Goal: Use online tool/utility: Utilize a website feature to perform a specific function

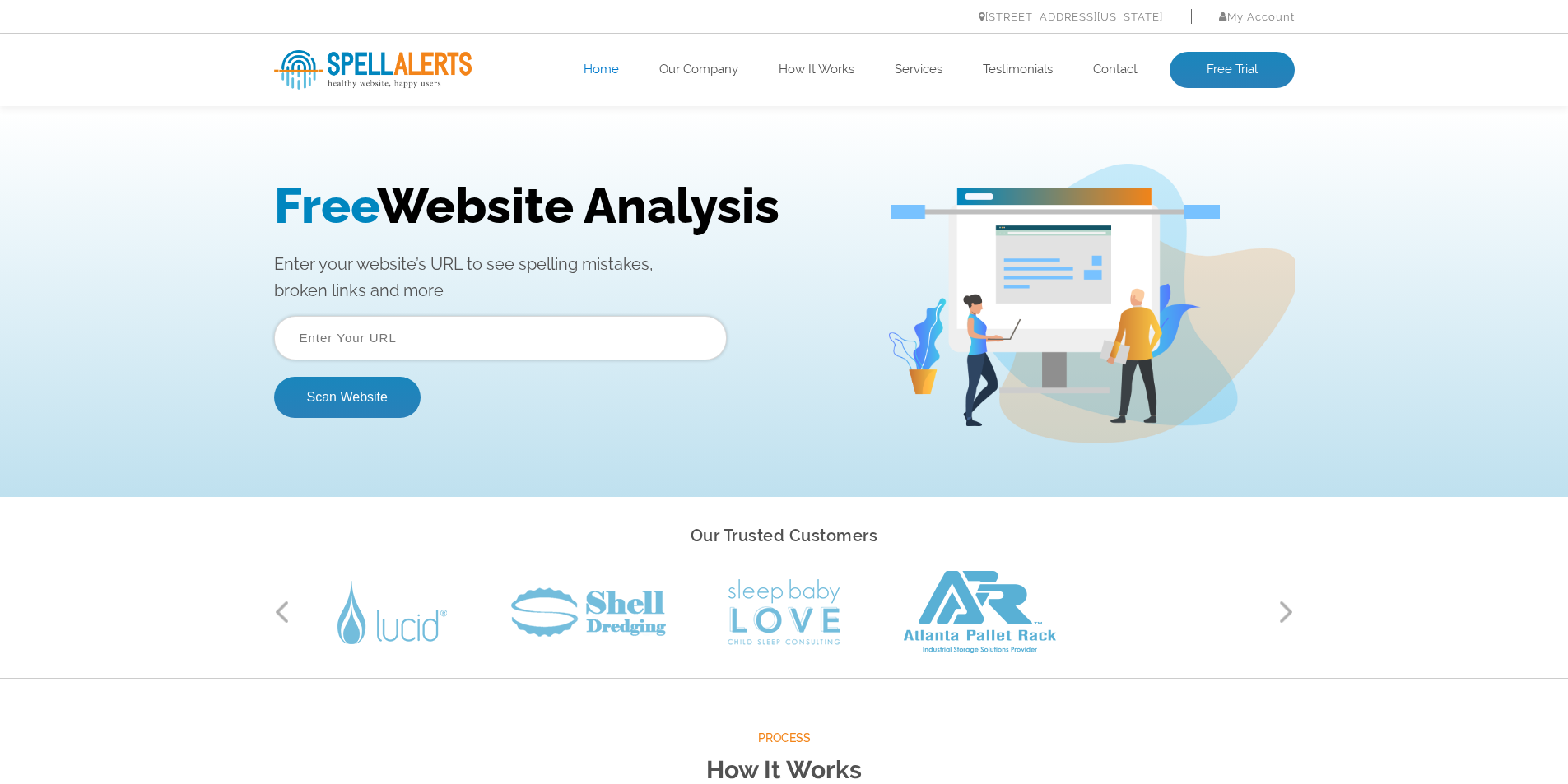
click at [356, 340] on input "text" at bounding box center [500, 338] width 453 height 44
paste input "https://eirmonsolutions.ca/"
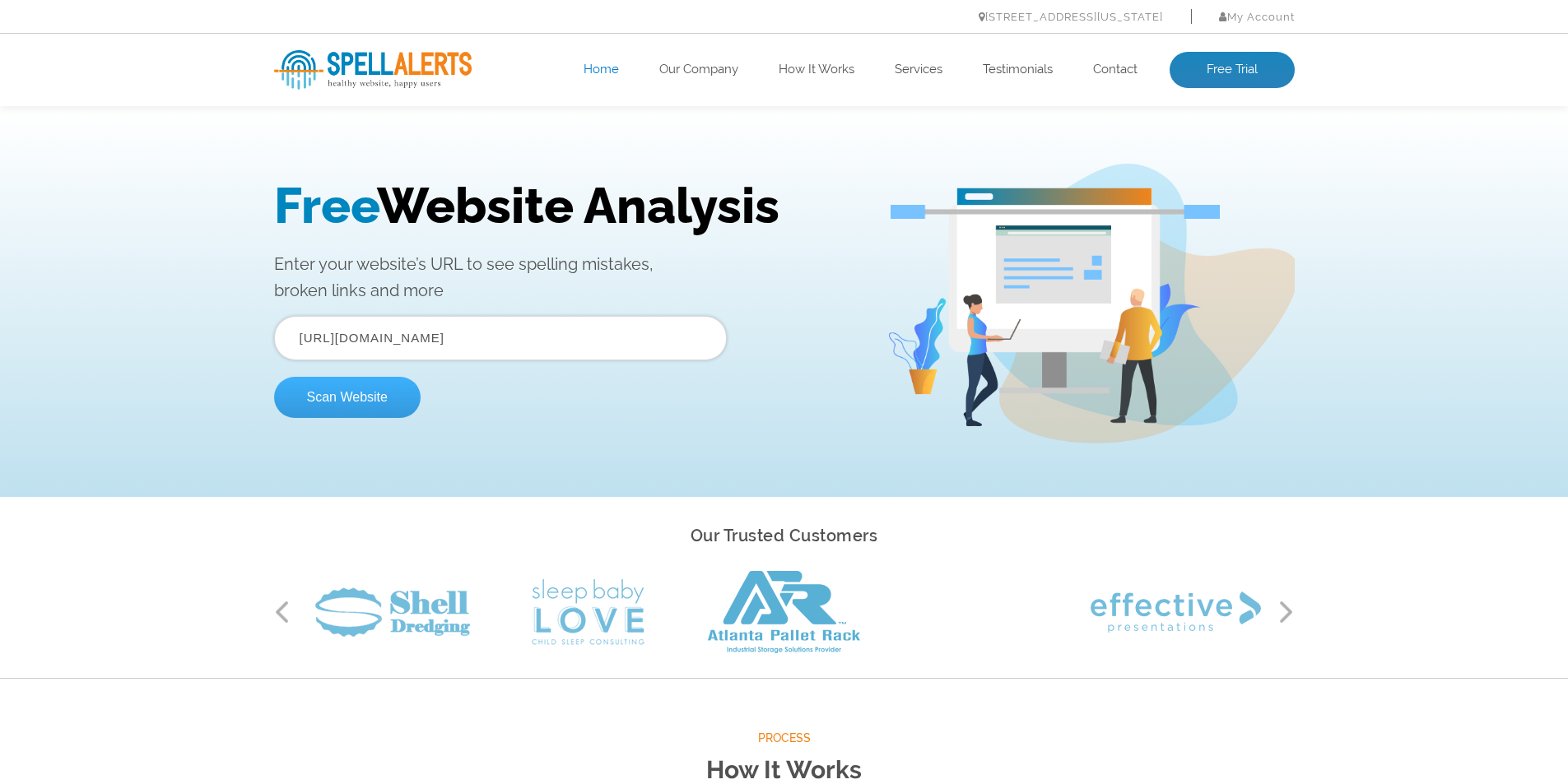
type input "https://eirmonsolutions.ca/"
click at [332, 398] on button "Scan Website" at bounding box center [347, 398] width 147 height 42
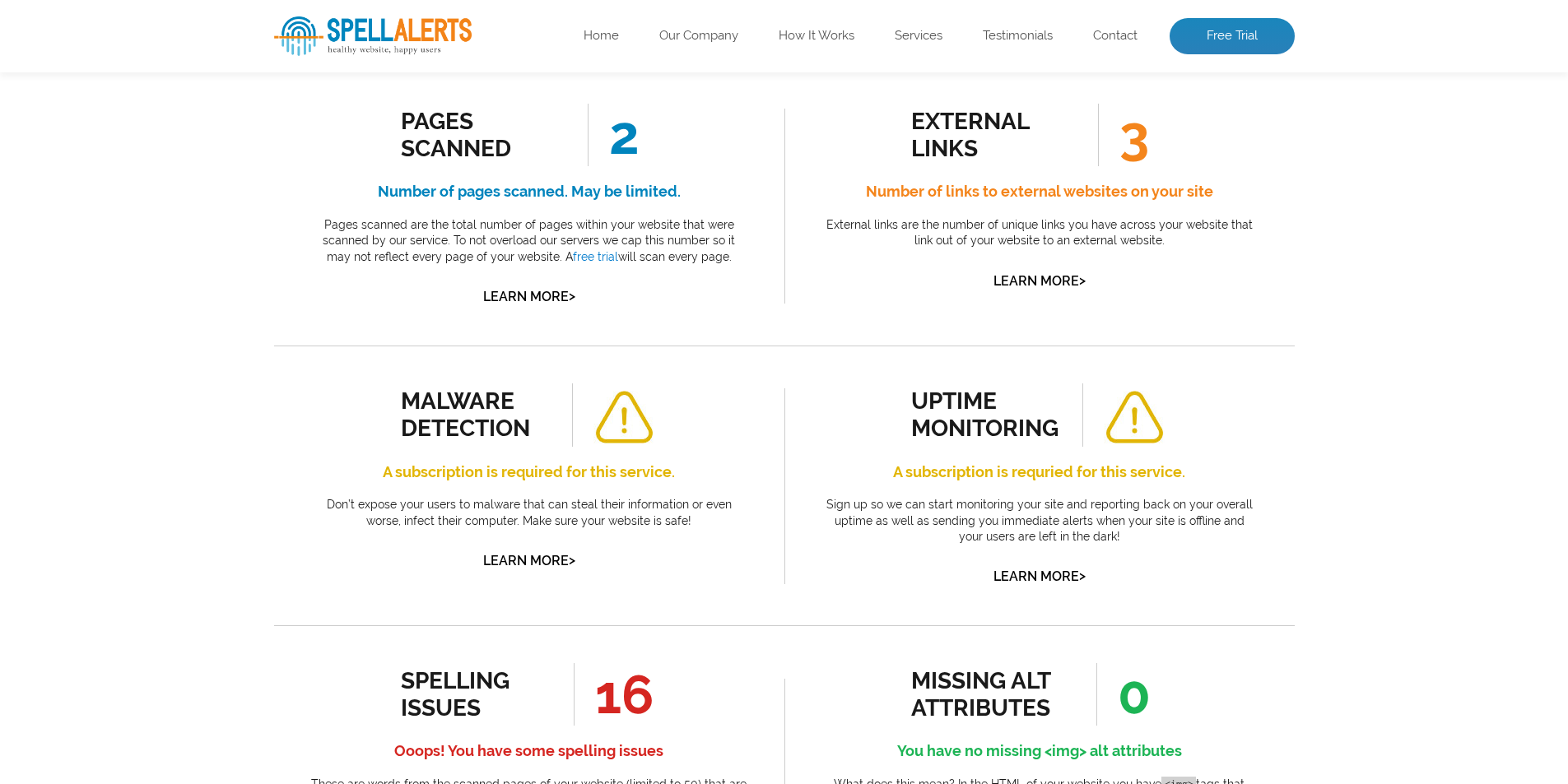
scroll to position [412, 0]
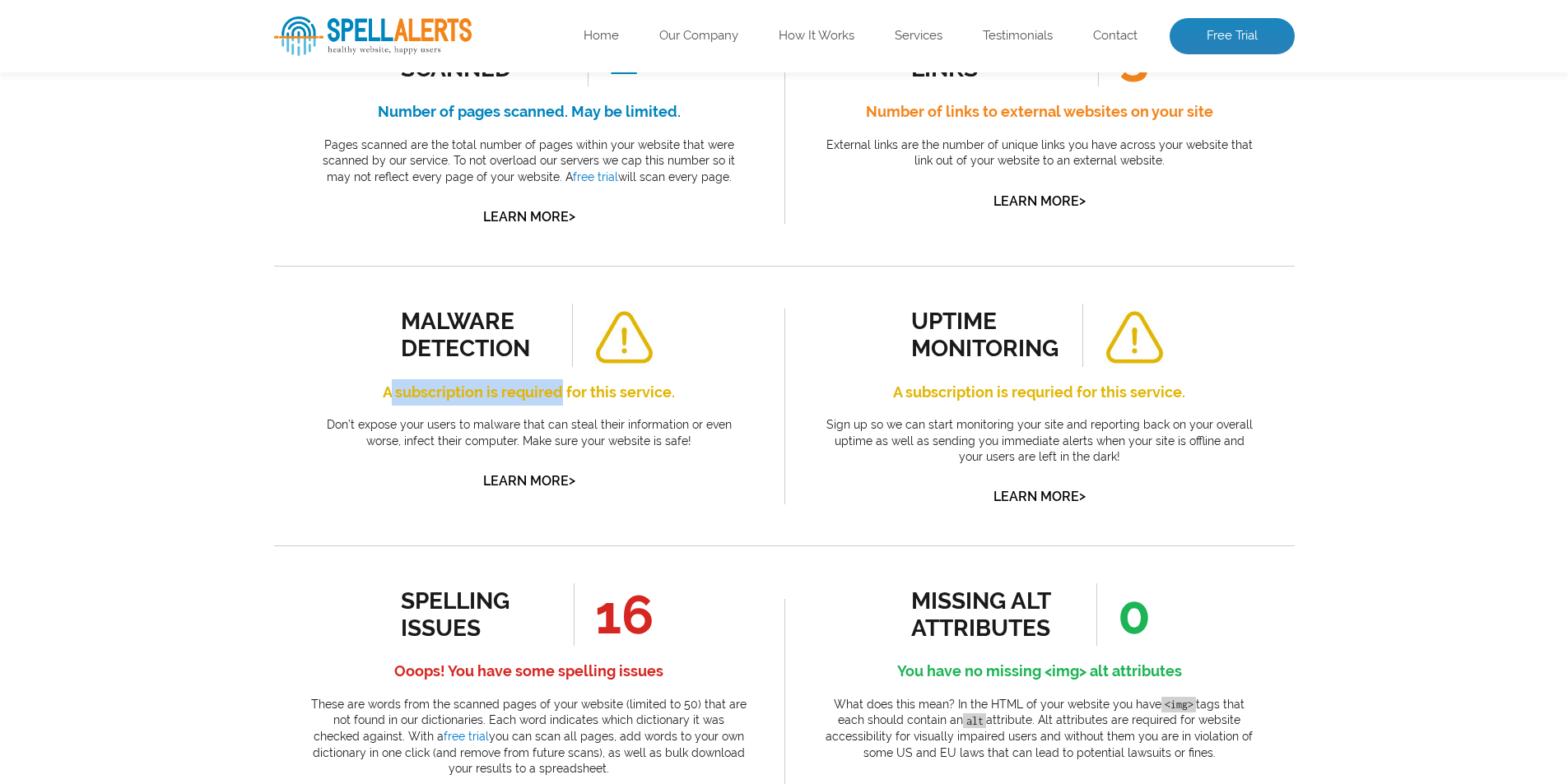
drag, startPoint x: 392, startPoint y: 393, endPoint x: 572, endPoint y: 370, distance: 181.5
click at [566, 368] on div "malware detection A subscription is required for this service. Don’t expose you…" at bounding box center [529, 398] width 436 height 189
click at [683, 362] on div "malware detection A subscription is required for this service. Don’t expose you…" at bounding box center [529, 398] width 436 height 189
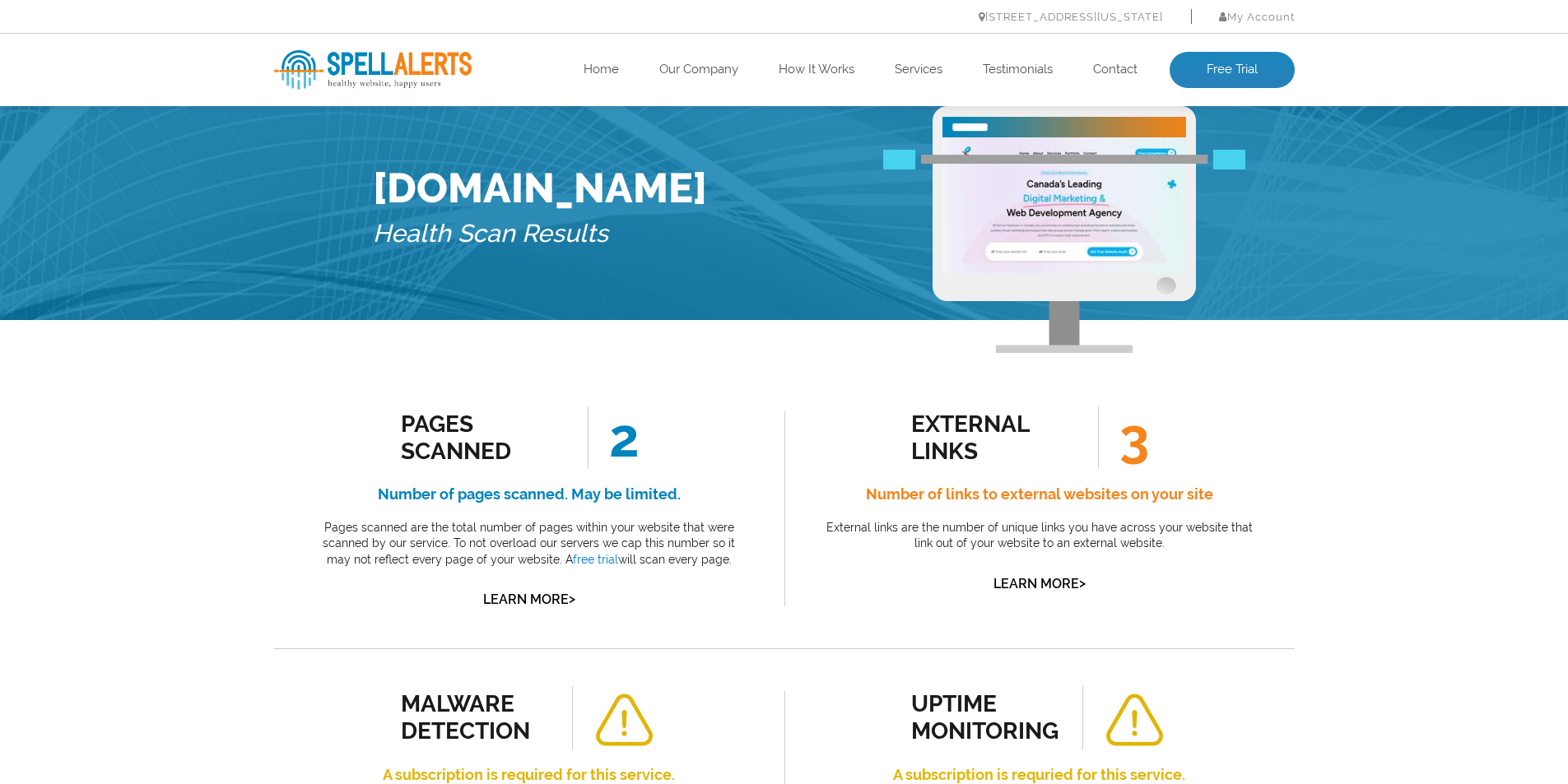
scroll to position [0, 0]
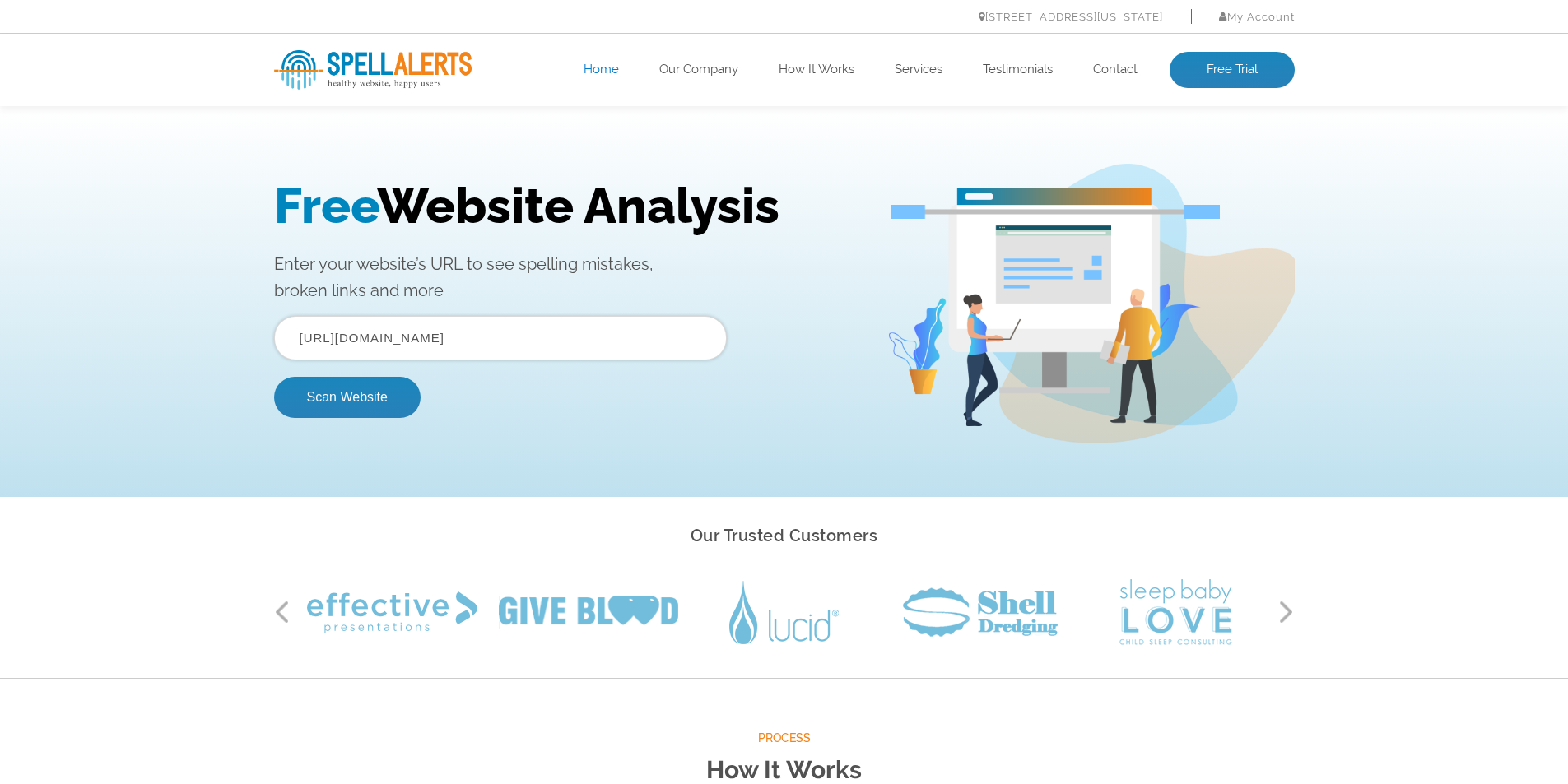
click at [504, 332] on input "[URL][DOMAIN_NAME]" at bounding box center [500, 338] width 453 height 44
paste input "chauffu.com"
type input "https://chauffu.com/"
click at [337, 364] on form "https://chauffu.com/ Scan Website" at bounding box center [500, 367] width 453 height 102
click at [337, 380] on button "Scan Website" at bounding box center [347, 398] width 147 height 42
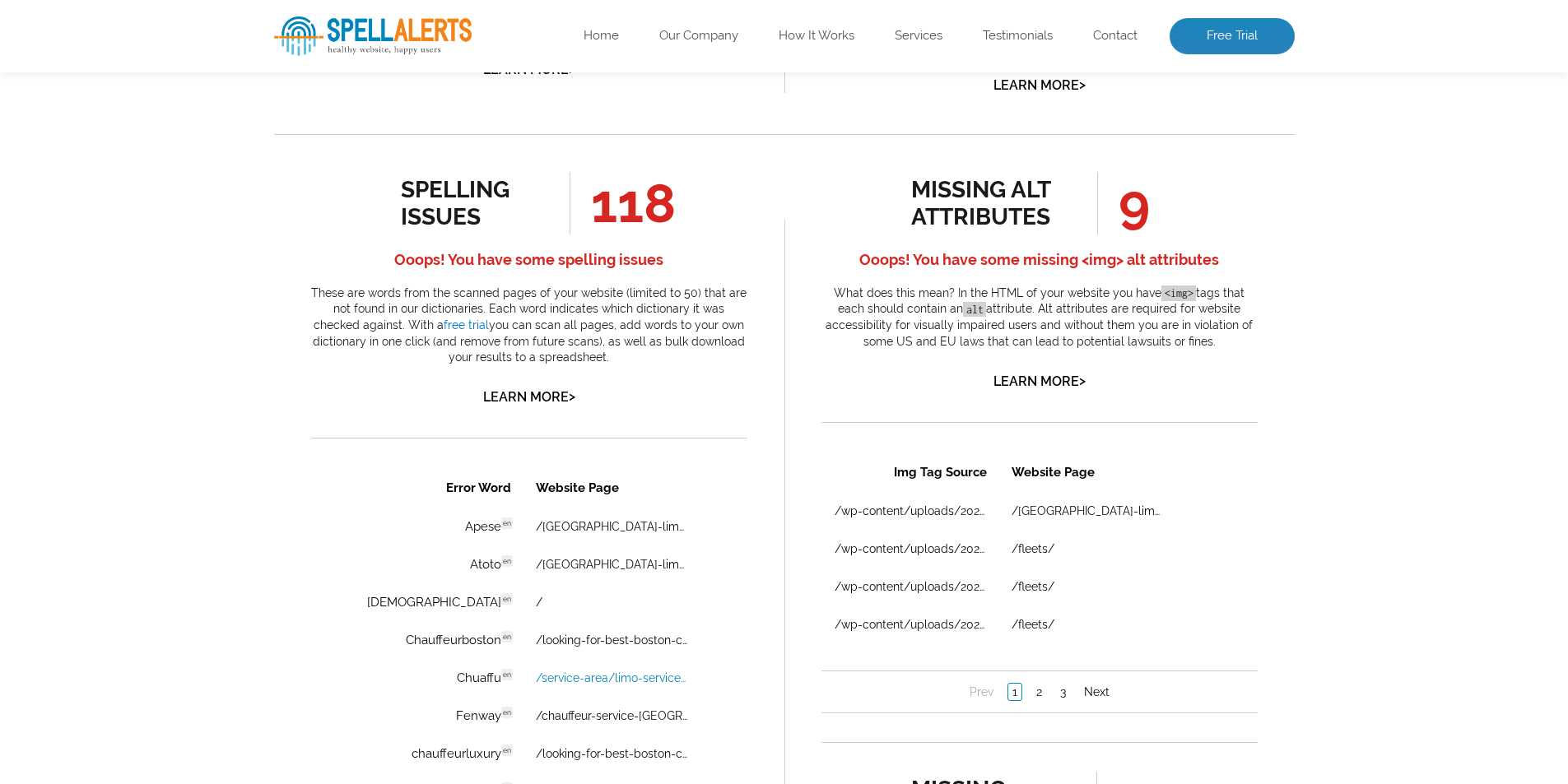
scroll to position [412, 0]
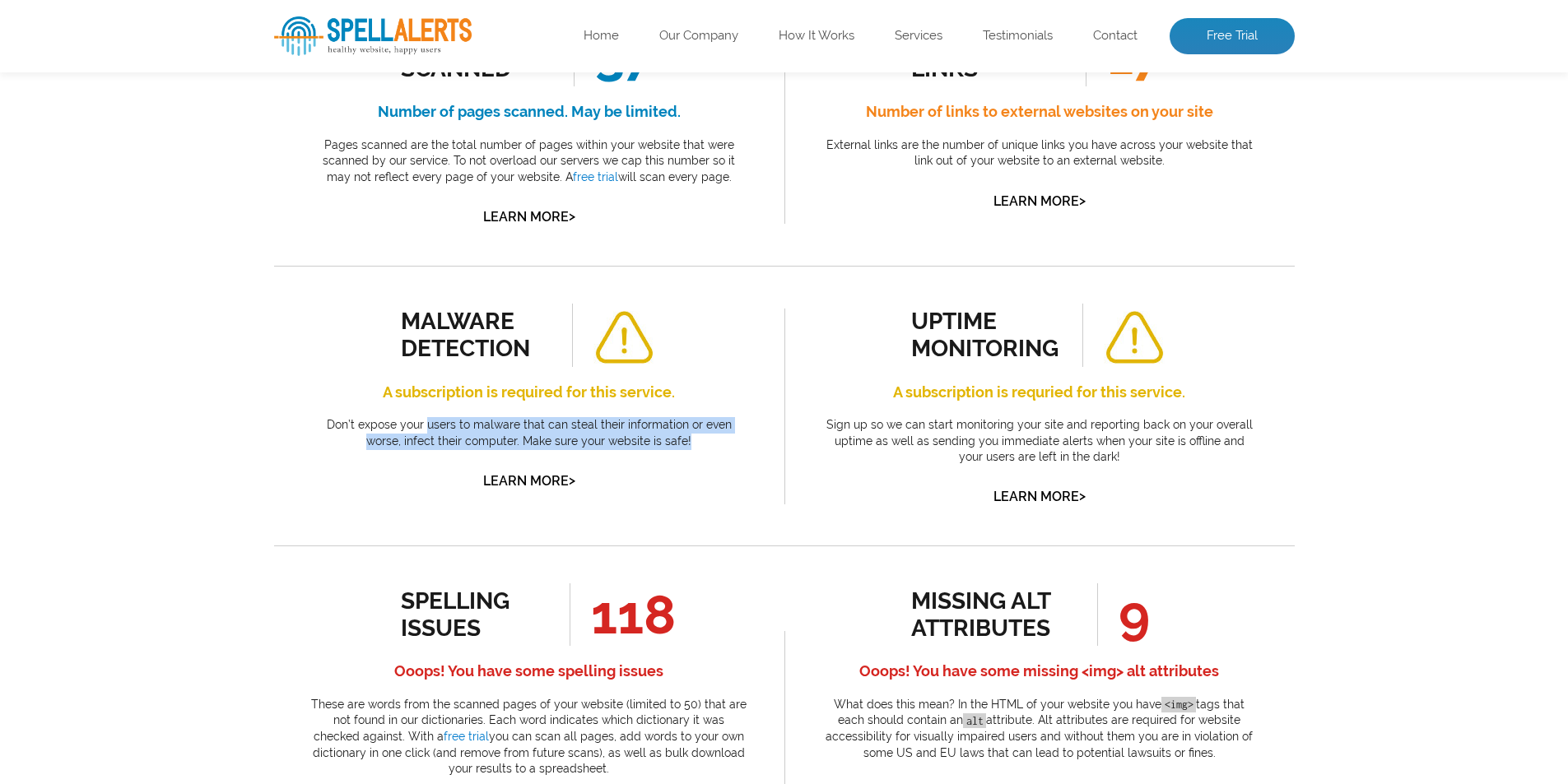
drag, startPoint x: 411, startPoint y: 427, endPoint x: 714, endPoint y: 443, distance: 303.4
click at [714, 443] on p "Don’t expose your users to malware that can steal their information or even wor…" at bounding box center [529, 433] width 436 height 32
click at [734, 448] on p "Don’t expose your users to malware that can steal their information or even wor…" at bounding box center [529, 433] width 436 height 32
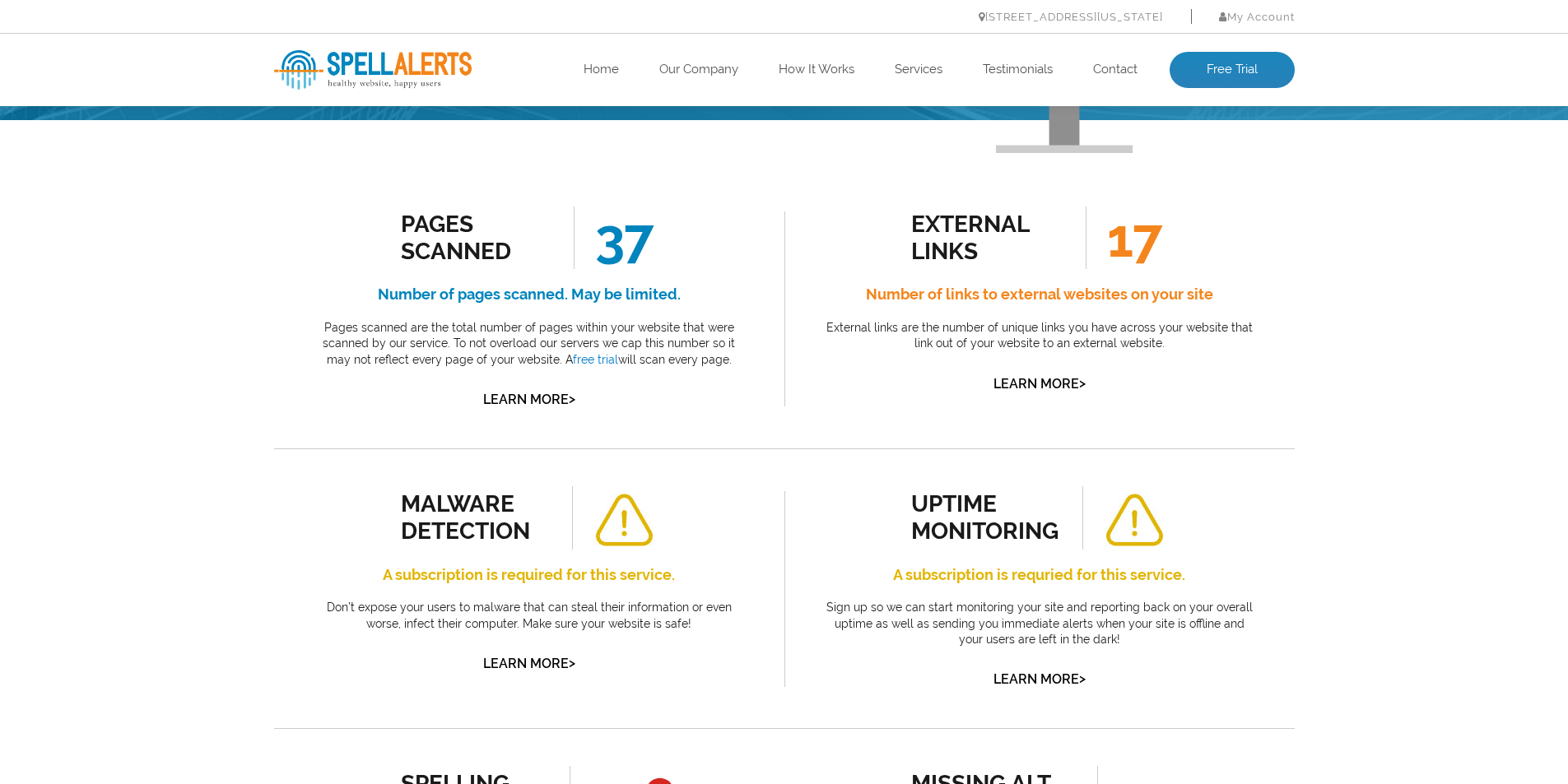
scroll to position [0, 0]
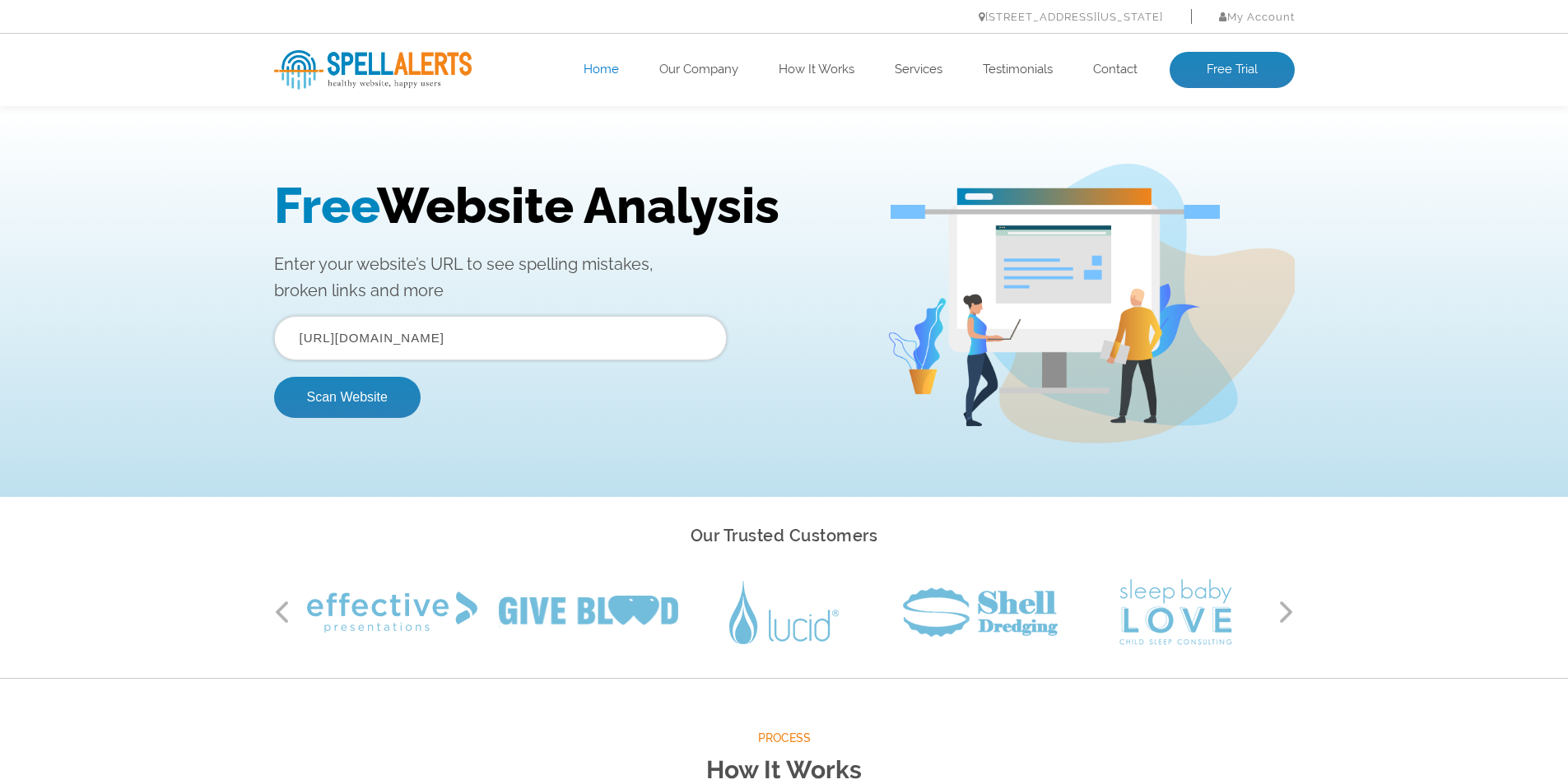
click at [503, 356] on input "https://chauffu.com/" at bounding box center [500, 338] width 453 height 44
paste input "bristowing.net.au"
type input "https://bristowing.net.au/"
click at [296, 385] on button "Scan Website" at bounding box center [347, 398] width 147 height 42
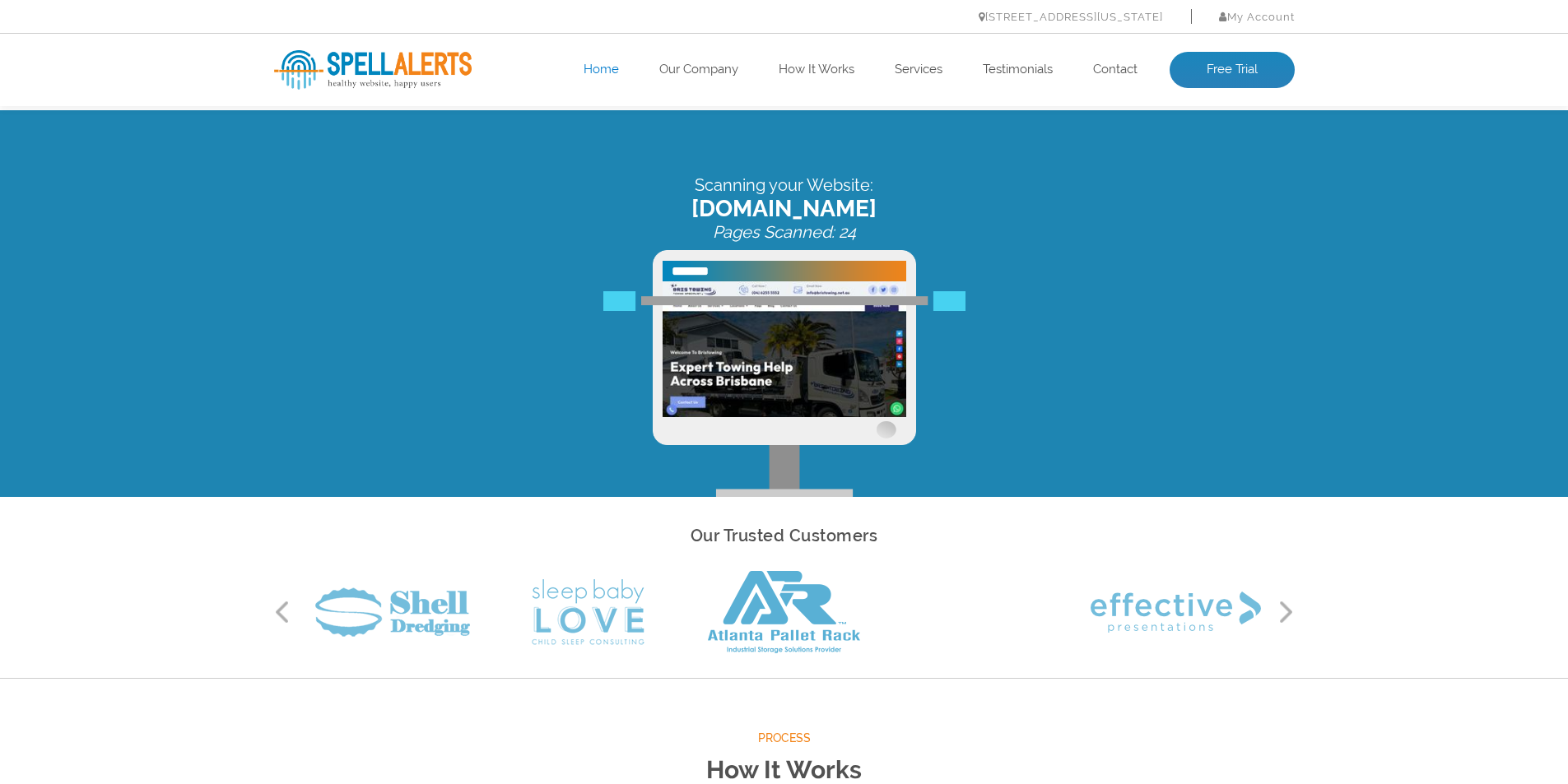
click at [1209, 453] on div "Scanning your Website: bristowing.net.au Pages Scanned: 24" at bounding box center [784, 336] width 1045 height 322
